Goal: Find specific page/section: Find specific page/section

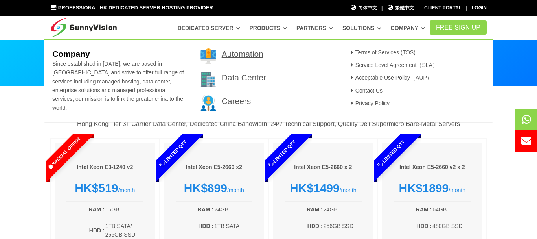
click at [252, 57] on link "Automation" at bounding box center [243, 53] width 42 height 9
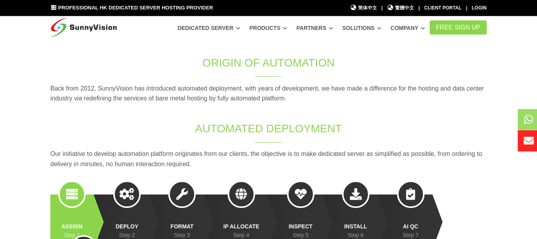
scroll to position [49, 0]
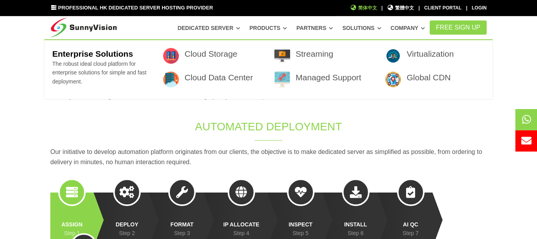
click at [365, 9] on span "简体中文" at bounding box center [363, 7] width 27 height 7
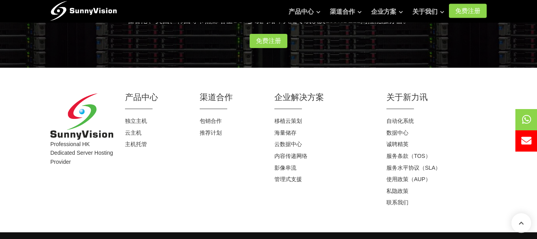
scroll to position [809, 0]
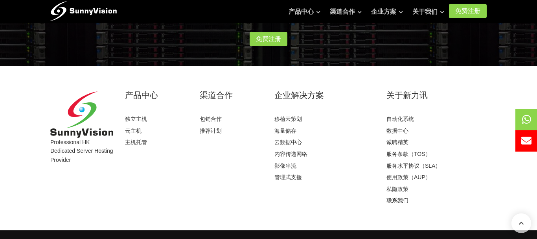
click at [401, 201] on link "联系我们" at bounding box center [397, 200] width 22 height 6
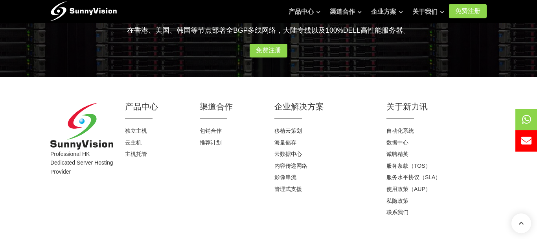
scroll to position [571, 0]
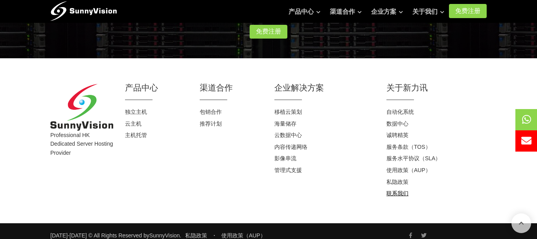
click at [396, 188] on li "联系我们" at bounding box center [436, 194] width 100 height 12
click at [395, 190] on link "联系我们" at bounding box center [397, 193] width 22 height 6
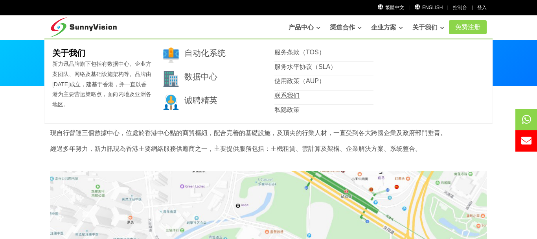
click at [297, 97] on link "联系我们" at bounding box center [286, 95] width 25 height 7
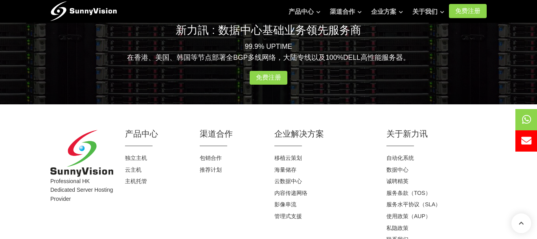
scroll to position [526, 0]
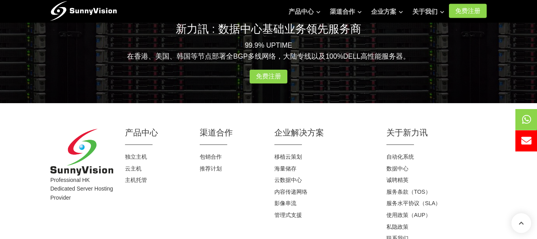
click at [149, 50] on p "99.9% UPTIME 在香港、美国、韩国等节点部署全BGP多线网络，大陆专线以及100%DELL高性能服务器。" at bounding box center [268, 51] width 436 height 22
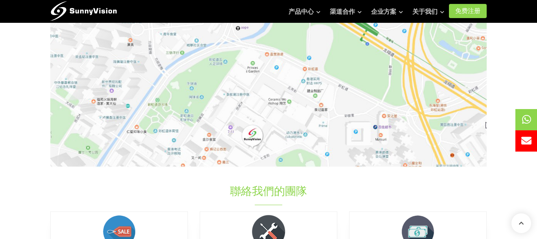
scroll to position [0, 0]
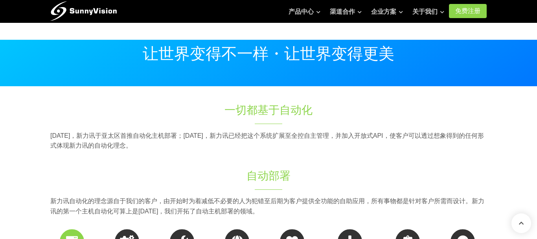
scroll to position [809, 0]
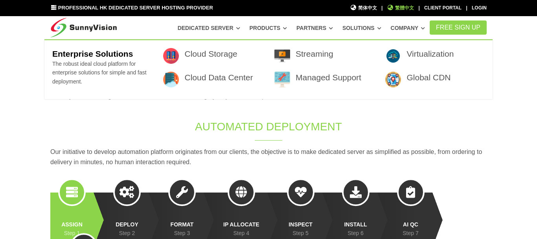
scroll to position [49, 0]
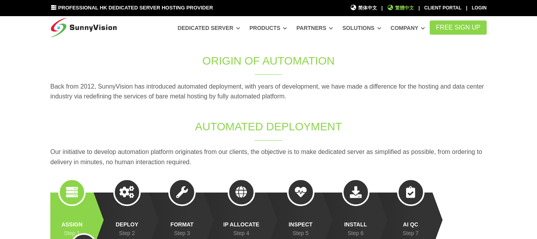
click at [409, 7] on span "繁體中文" at bounding box center [400, 7] width 27 height 7
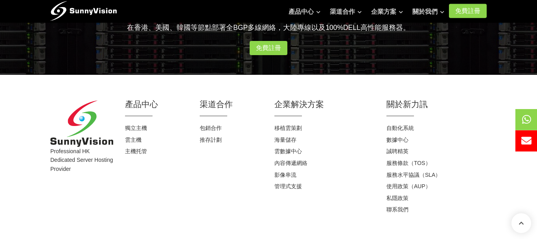
scroll to position [825, 0]
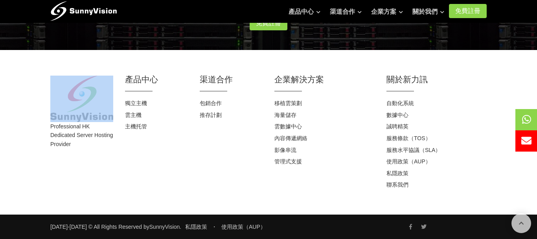
drag, startPoint x: 42, startPoint y: 115, endPoint x: 107, endPoint y: 120, distance: 65.5
click at [107, 120] on div "Professional HK Dedicated Server Hosting Provider 產品中心 獨立主機 雲主機 主機托管 渠道合作 包銷合作 …" at bounding box center [268, 132] width 537 height 164
copy div
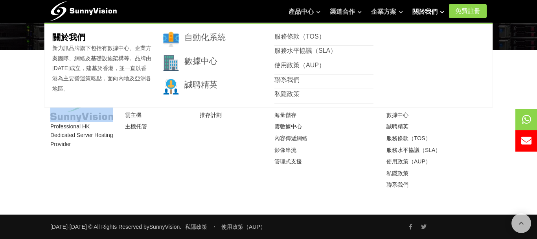
click at [433, 10] on link "關於我們" at bounding box center [428, 12] width 32 height 16
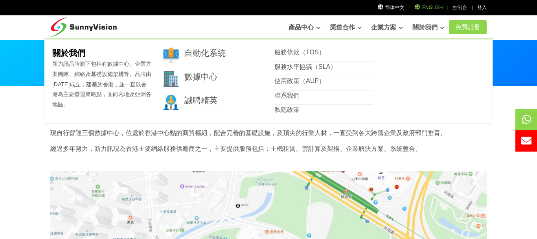
click at [439, 7] on link "English" at bounding box center [428, 8] width 29 height 6
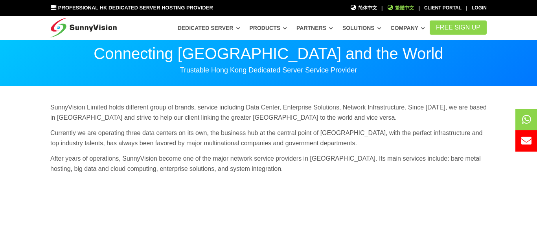
click at [404, 10] on span "繁體中文" at bounding box center [400, 7] width 27 height 7
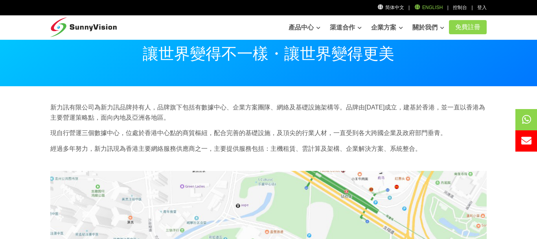
click at [433, 8] on link "English" at bounding box center [428, 8] width 29 height 6
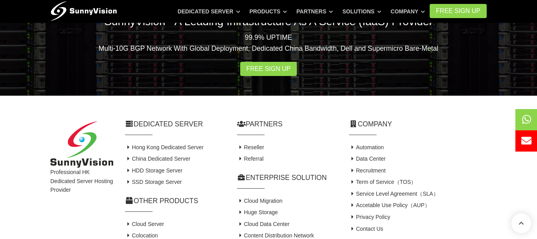
scroll to position [601, 0]
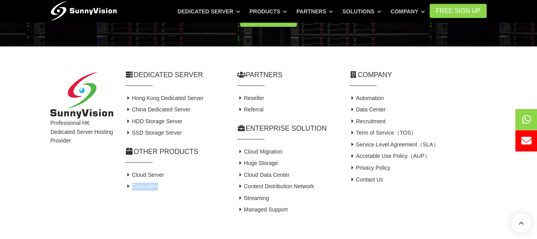
drag, startPoint x: 174, startPoint y: 178, endPoint x: 178, endPoint y: 186, distance: 9.0
click at [178, 186] on ul "Cloud Server Colocation" at bounding box center [175, 180] width 100 height 23
copy ul "Colocation"
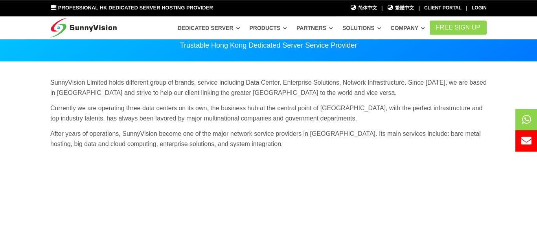
scroll to position [20, 0]
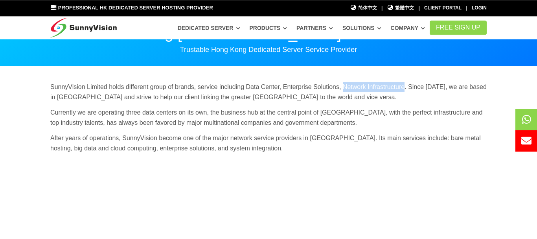
drag, startPoint x: 341, startPoint y: 87, endPoint x: 403, endPoint y: 88, distance: 62.1
click at [403, 88] on p "SunnyVision Limited holds different group of brands, service including Data Cen…" at bounding box center [268, 92] width 436 height 20
copy p "Network Infrastructure"
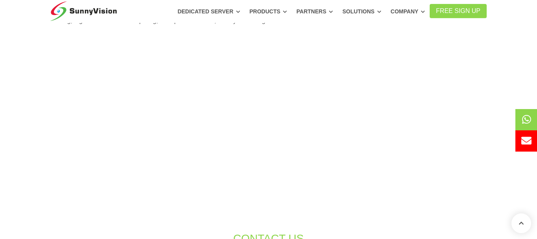
scroll to position [15, 0]
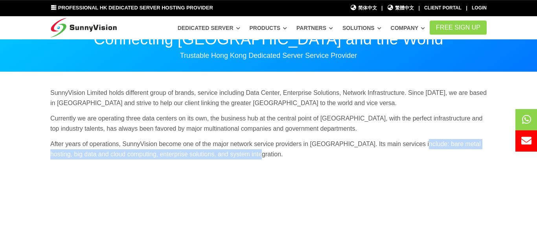
drag, startPoint x: 415, startPoint y: 144, endPoint x: 435, endPoint y: 158, distance: 24.1
click at [435, 158] on p "After years of operations, SunnyVision become one of the major network service …" at bounding box center [268, 149] width 436 height 20
copy p "bare metal hosting, big data and cloud computing, enterprise solutions, and sys…"
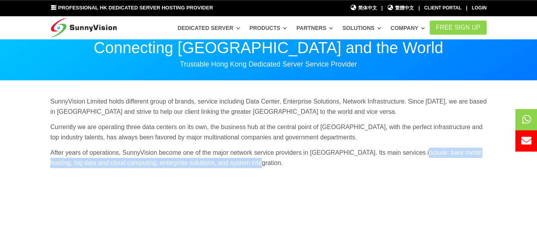
scroll to position [0, 0]
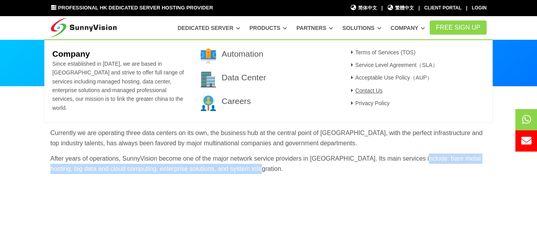
click at [365, 89] on link "Contact Us" at bounding box center [365, 90] width 34 height 6
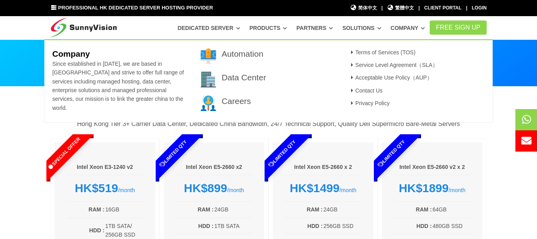
click at [510, 62] on section "HK Dedicated Server Simplified Dedicated China Bandwidth・Hourly Billing・Instant…" at bounding box center [268, 62] width 537 height 47
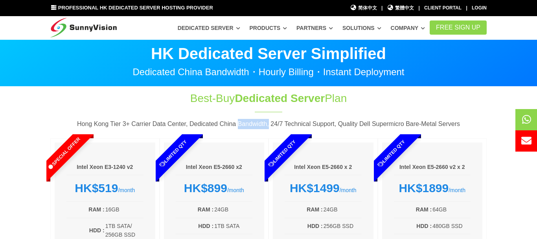
drag, startPoint x: 242, startPoint y: 124, endPoint x: 263, endPoint y: 126, distance: 20.5
click at [268, 125] on p "Hong Kong Tier 3+ Carrier Data Center, Dedicated China Bandwidth, 24/7 Technica…" at bounding box center [268, 124] width 436 height 10
copy p "Bandwidth"
click at [368, 6] on span "简体中文" at bounding box center [363, 7] width 27 height 7
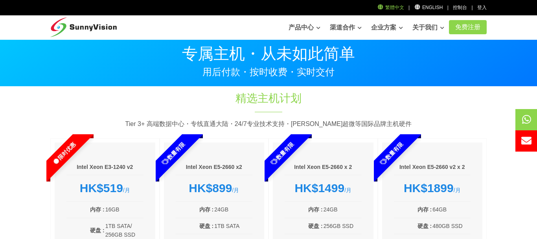
click at [401, 9] on link "繁體中文" at bounding box center [390, 8] width 27 height 6
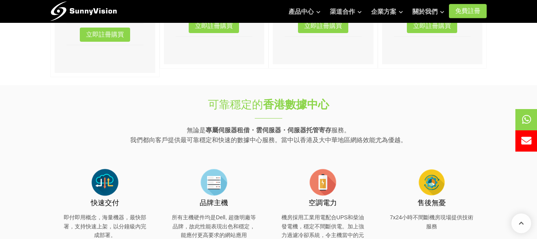
scroll to position [254, 0]
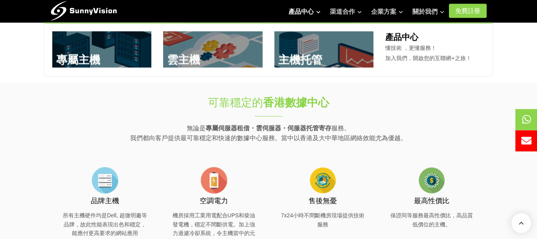
click at [301, 11] on link "產品中心" at bounding box center [305, 12] width 32 height 16
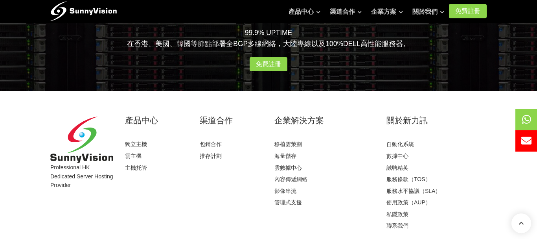
scroll to position [1082, 0]
